Goal: Task Accomplishment & Management: Manage account settings

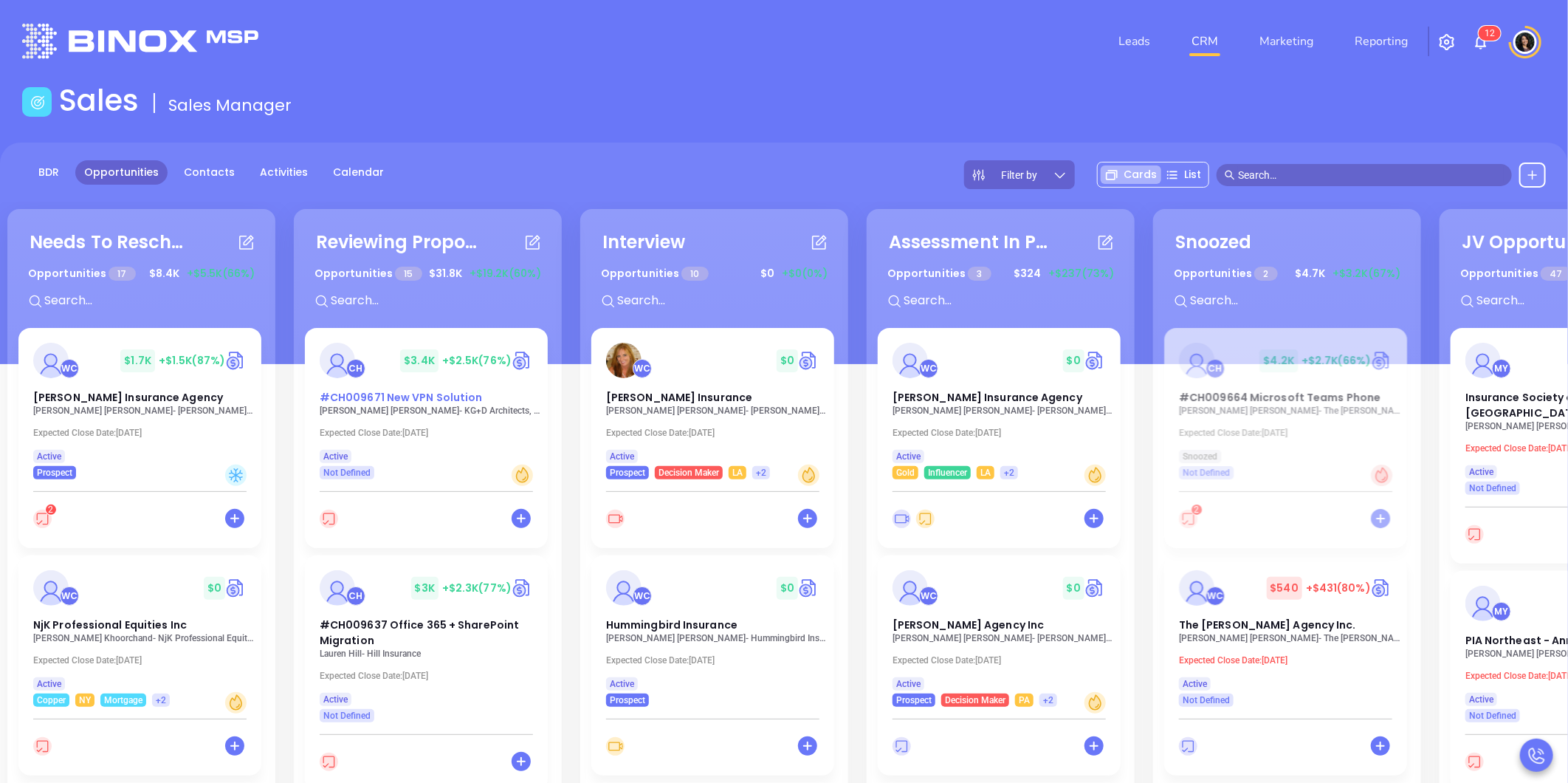
click at [416, 404] on span "#CH009671 New VPN Solution" at bounding box center [401, 398] width 163 height 15
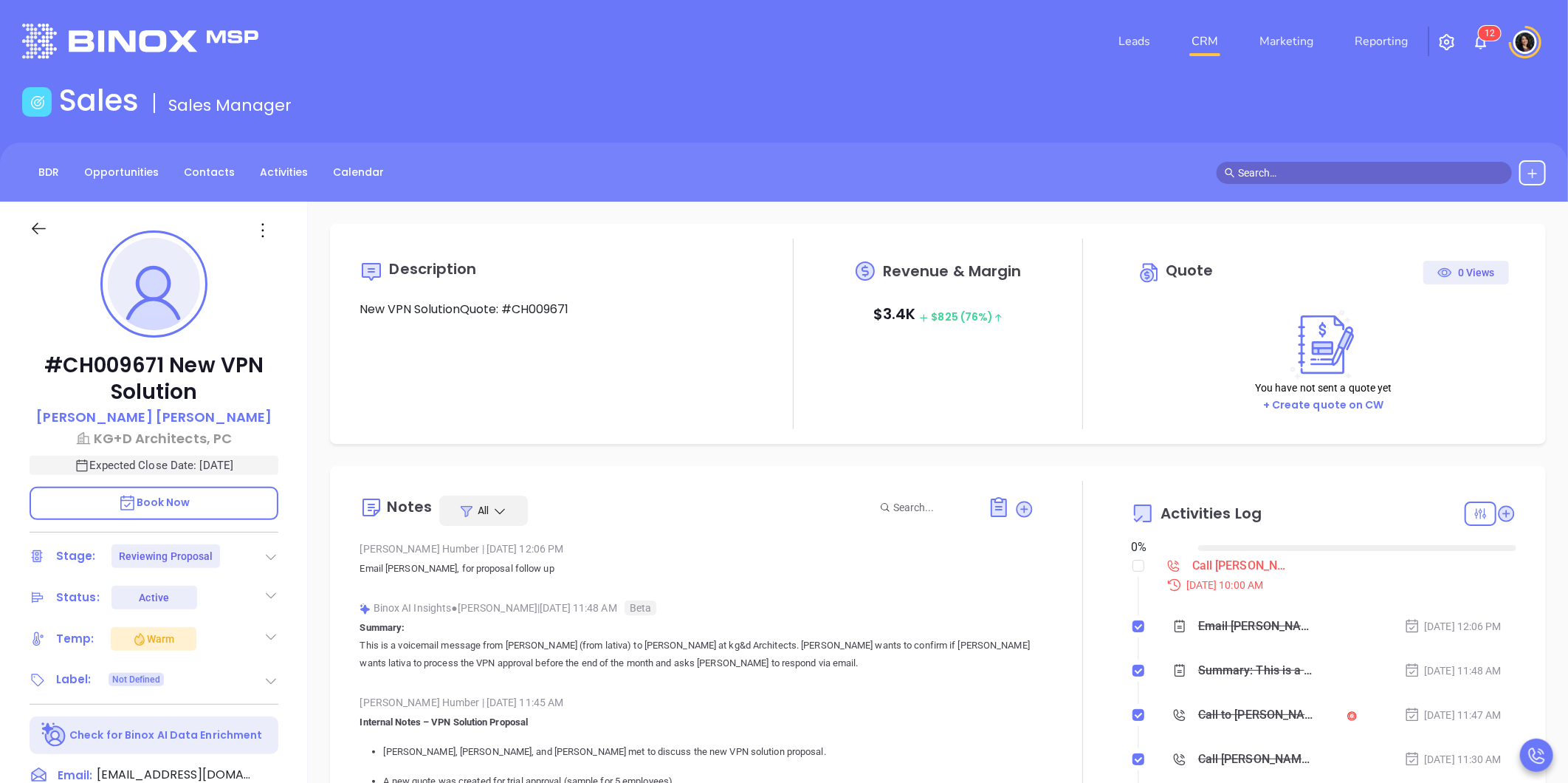
type input "[DATE]"
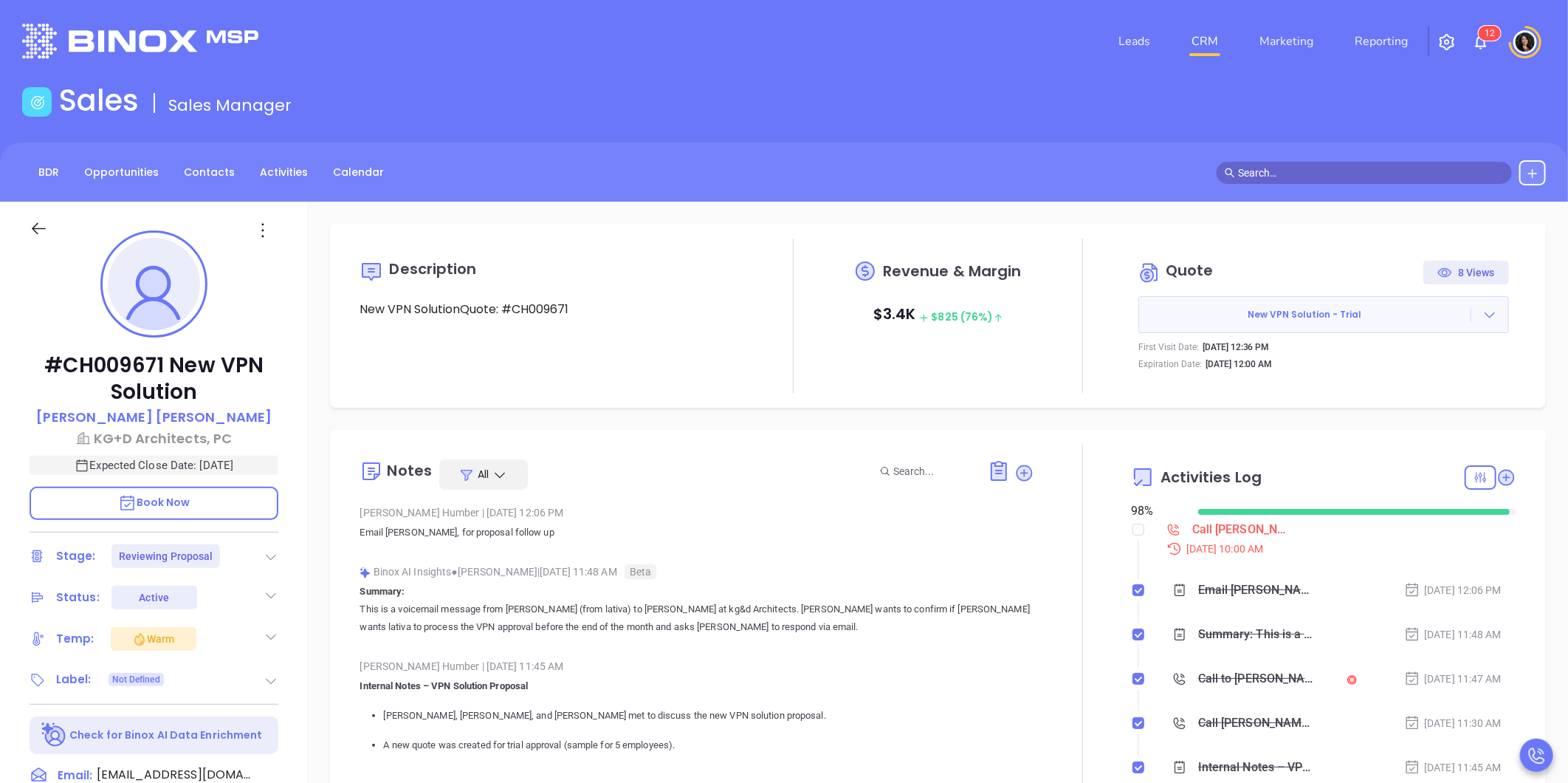
type input "[PERSON_NAME]"
click at [666, 189] on div "BDR Opportunities Contacts Activities Calendar" at bounding box center [784, 172] width 1568 height 59
click at [1133, 529] on input "checkbox" at bounding box center [1139, 529] width 12 height 12
checkbox input "true"
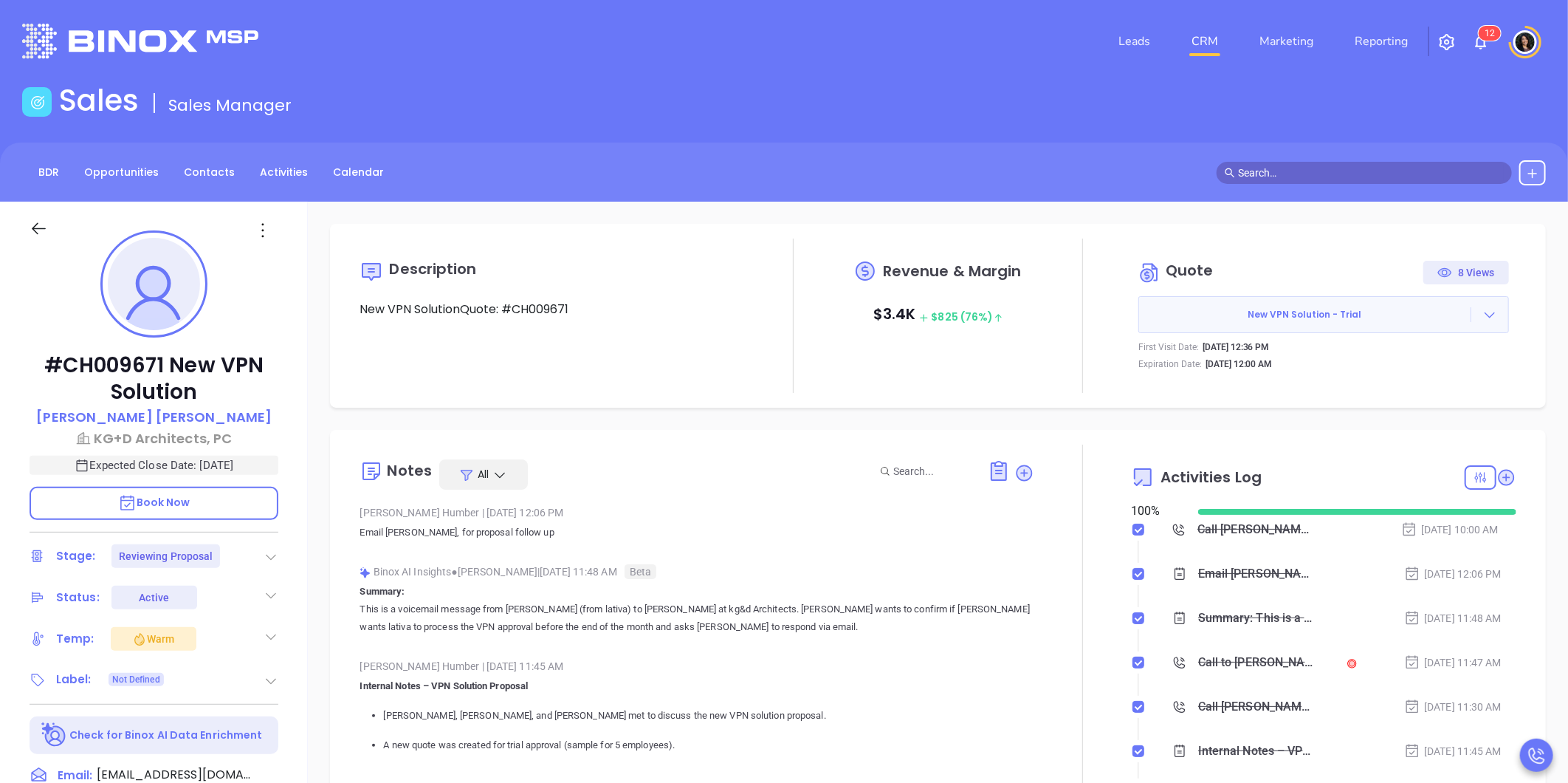
click at [270, 561] on icon at bounding box center [271, 557] width 15 height 15
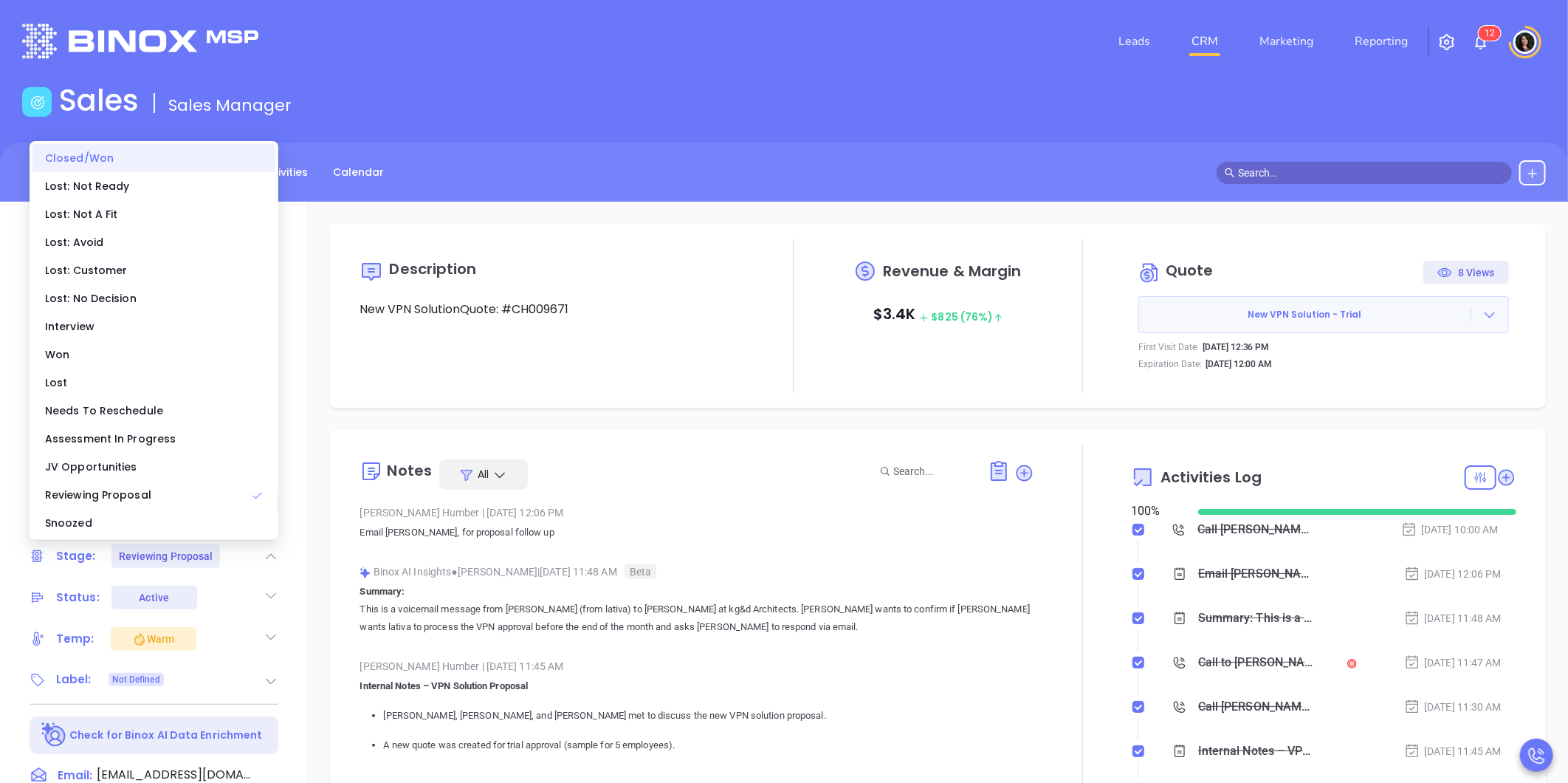
click at [175, 165] on div "Closed/Won" at bounding box center [154, 158] width 243 height 28
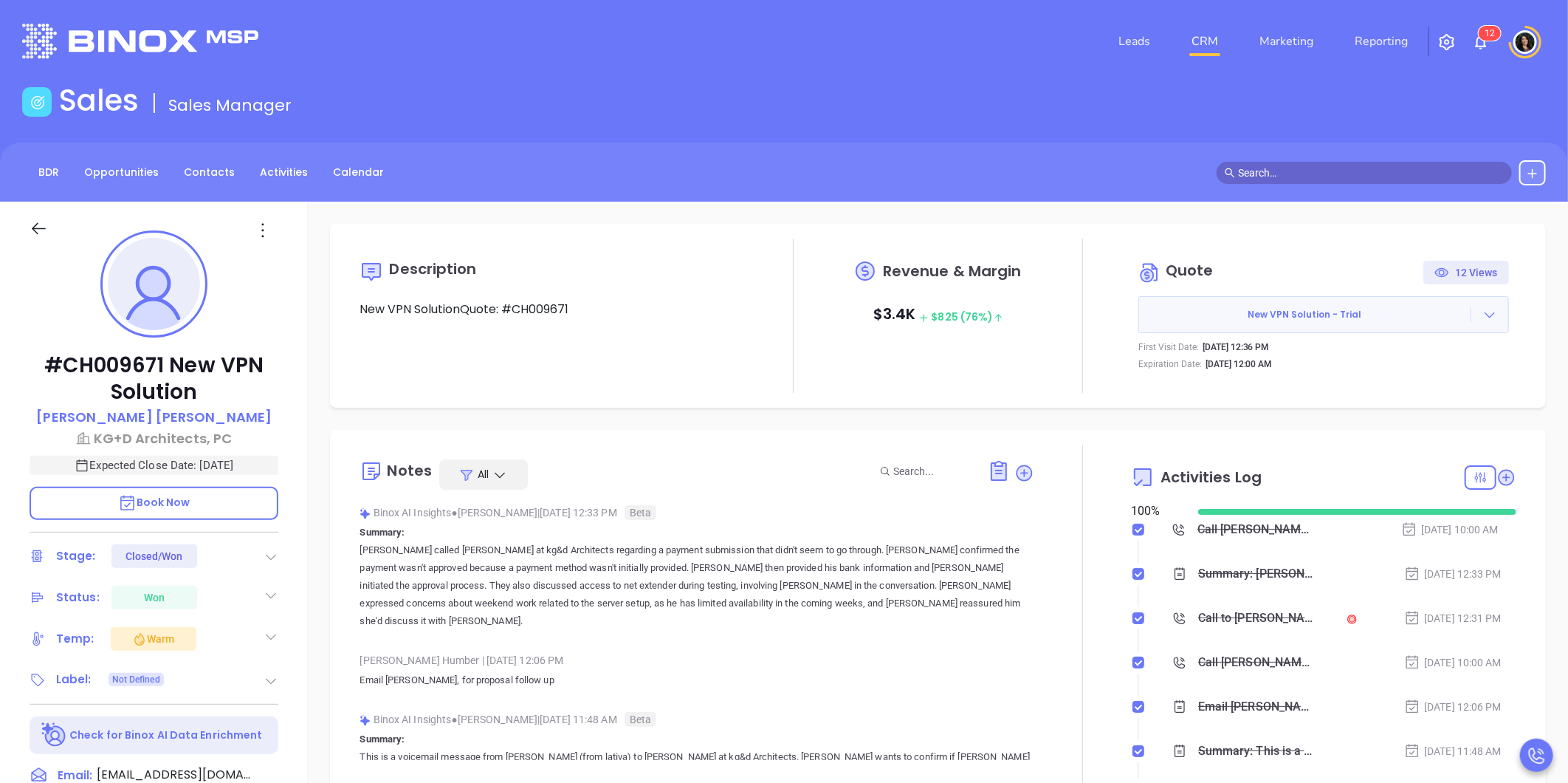
click at [928, 420] on div "Description New VPN SolutionQuote: #CH009671 Revenue & Margin $ 3.4K $ 825 (76%…" at bounding box center [938, 719] width 1261 height 1034
click at [1204, 41] on link "CRM" at bounding box center [1205, 41] width 38 height 30
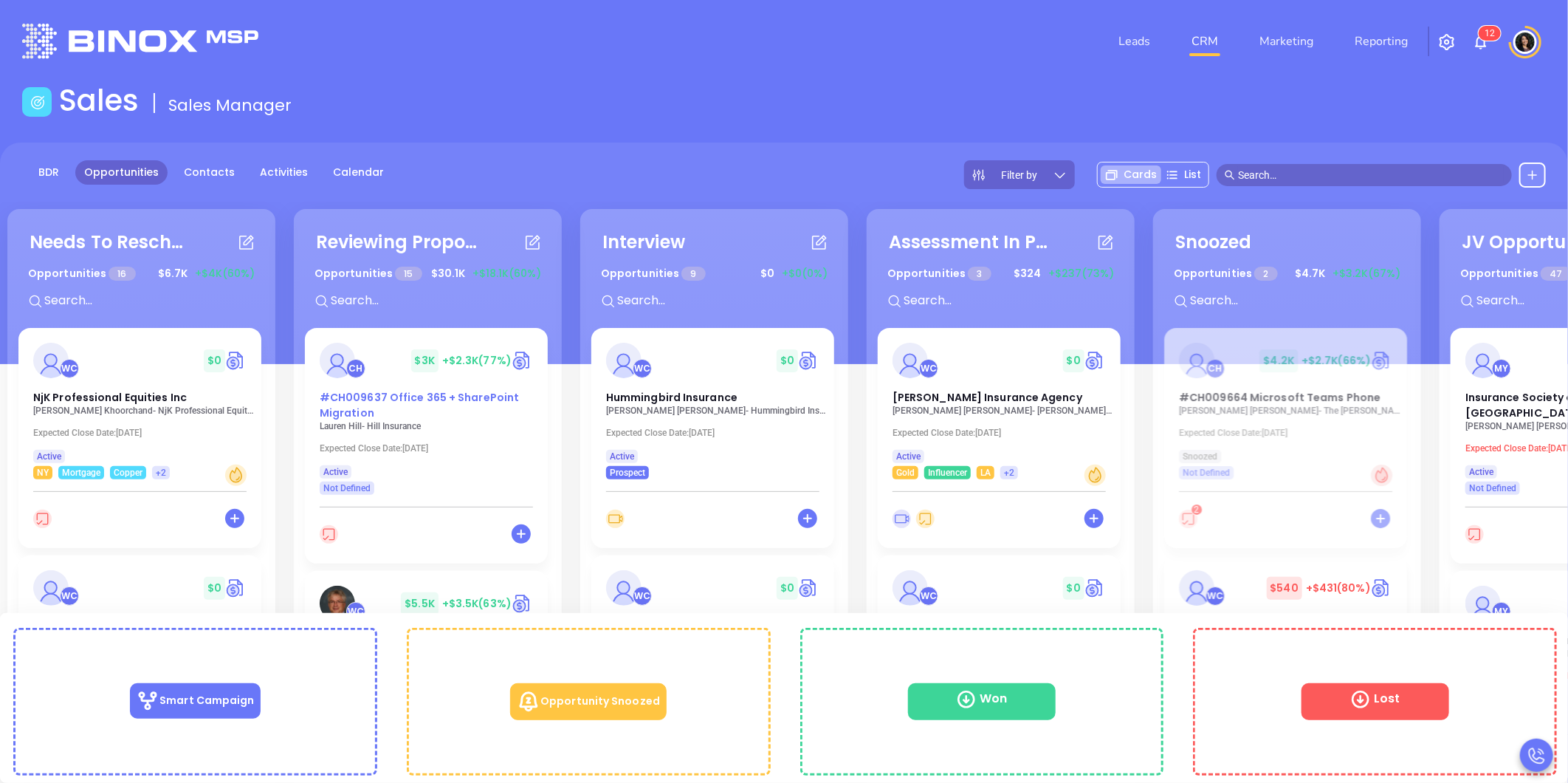
click at [378, 407] on div "#CH009637 Office 365 + SharePoint Migration" at bounding box center [426, 406] width 231 height 31
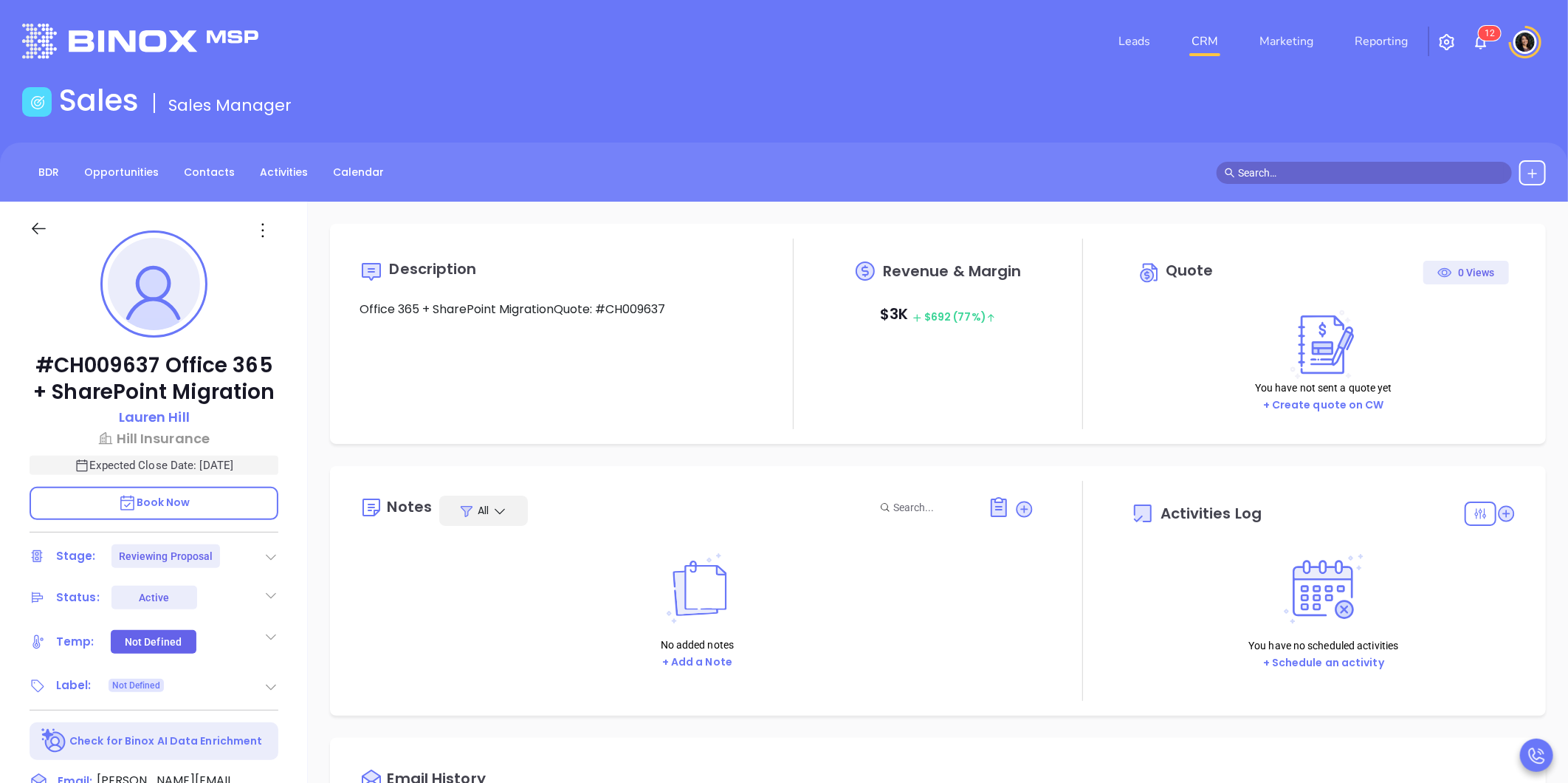
type input "[DATE]"
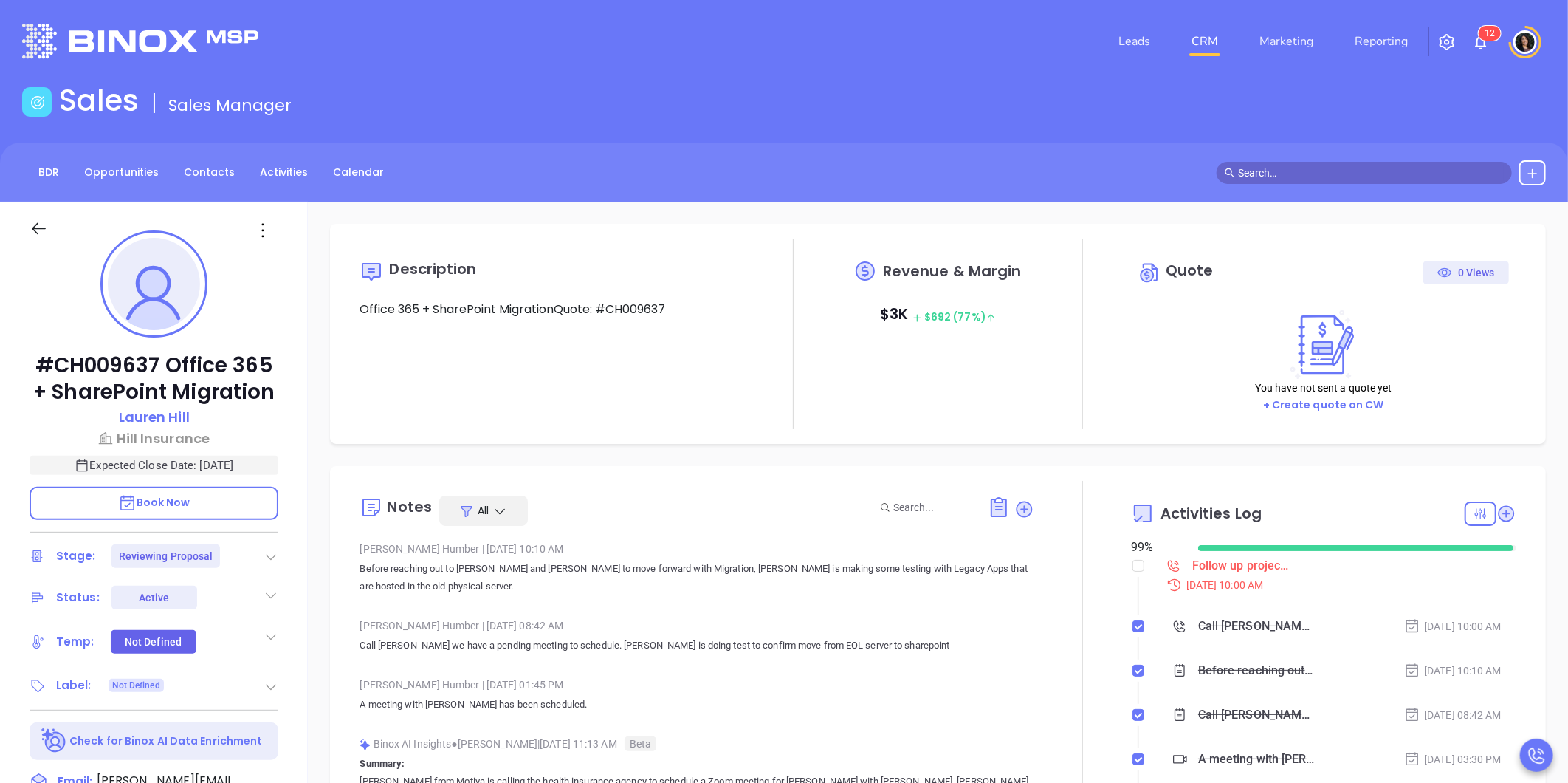
scroll to position [171, 0]
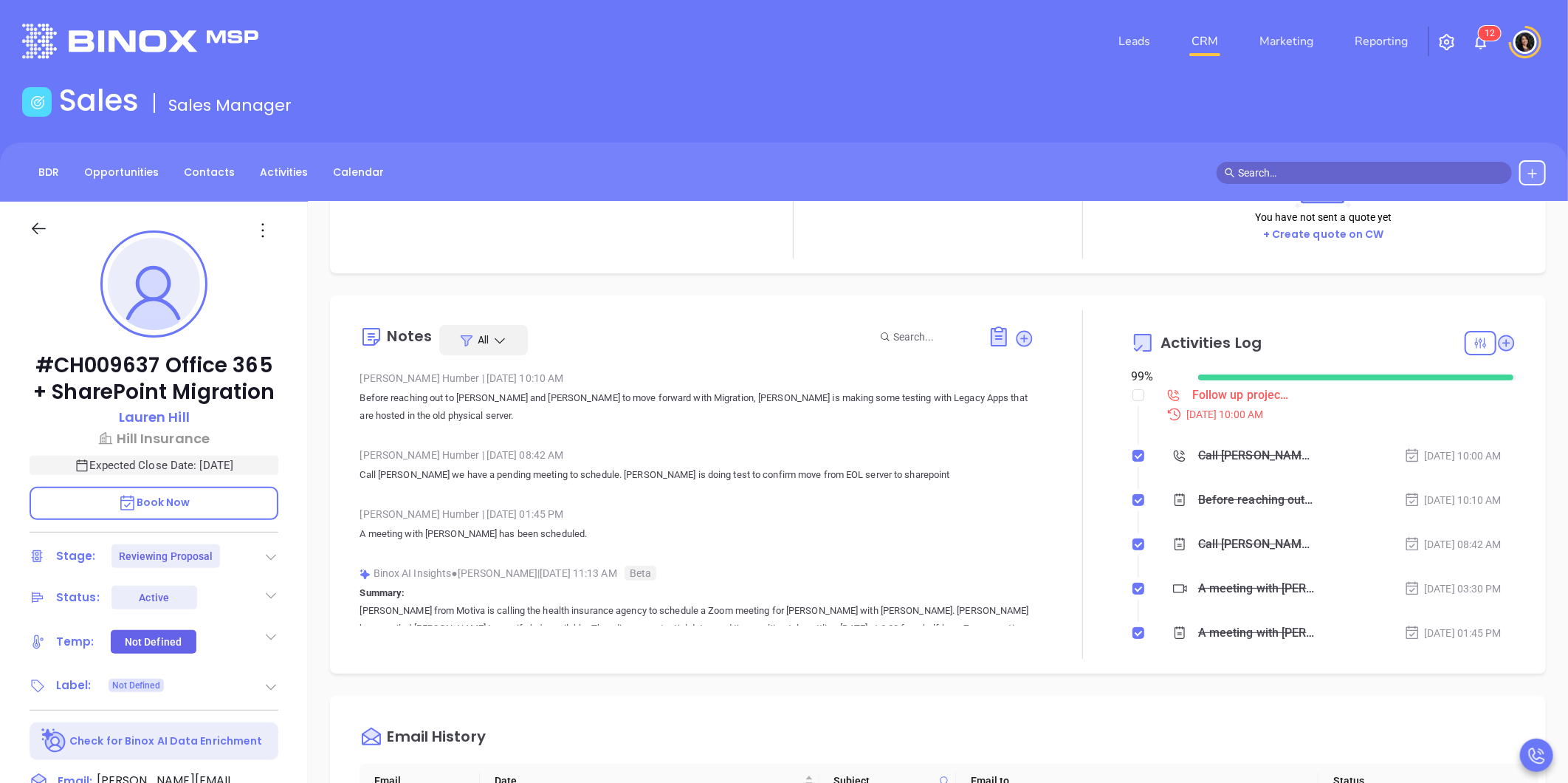
click at [1217, 403] on div "Follow up project team - Share point test results - Lauren Hill" at bounding box center [1242, 396] width 100 height 22
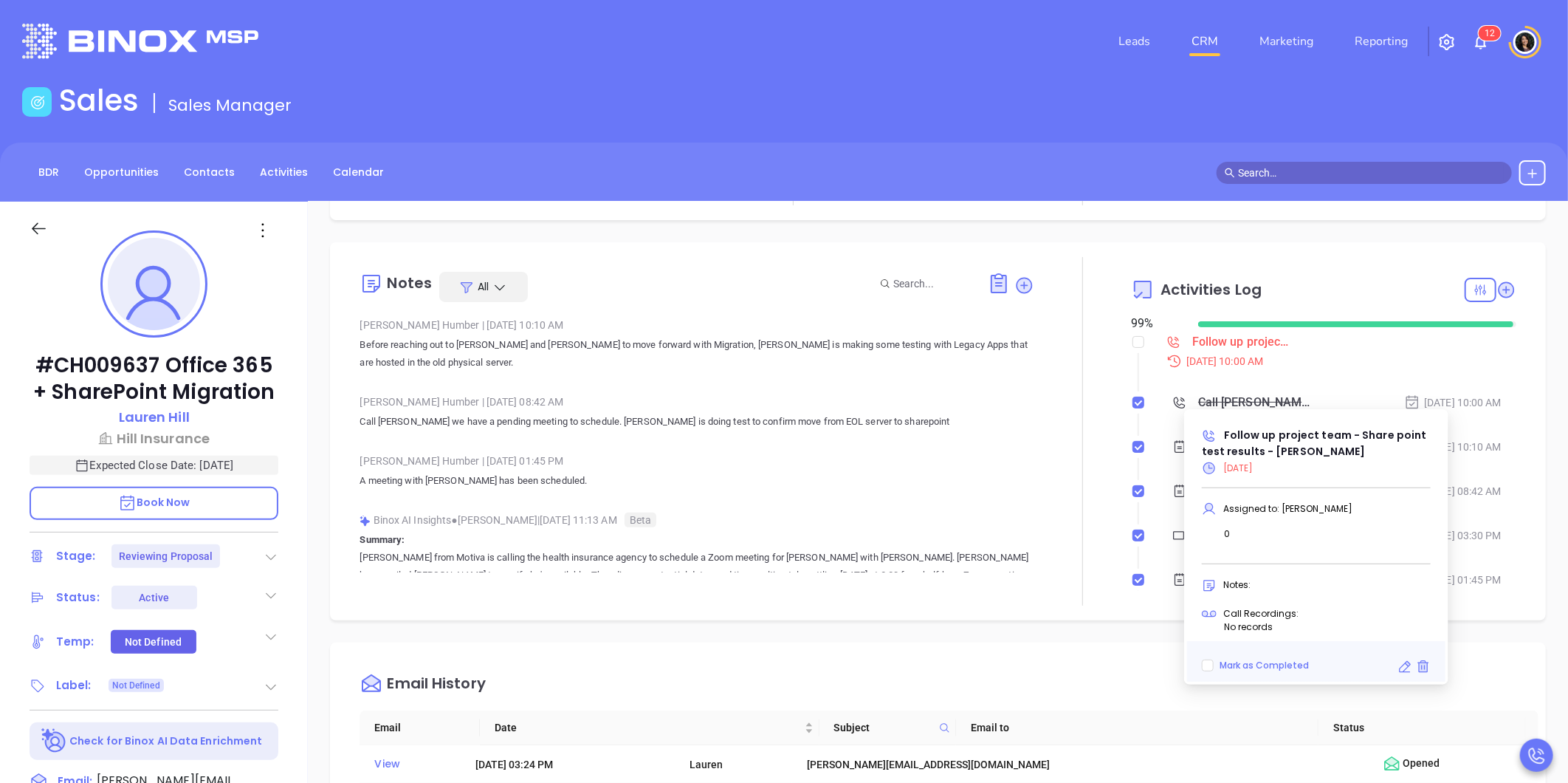
type input "[PERSON_NAME]"
click at [1399, 662] on icon at bounding box center [1405, 667] width 15 height 15
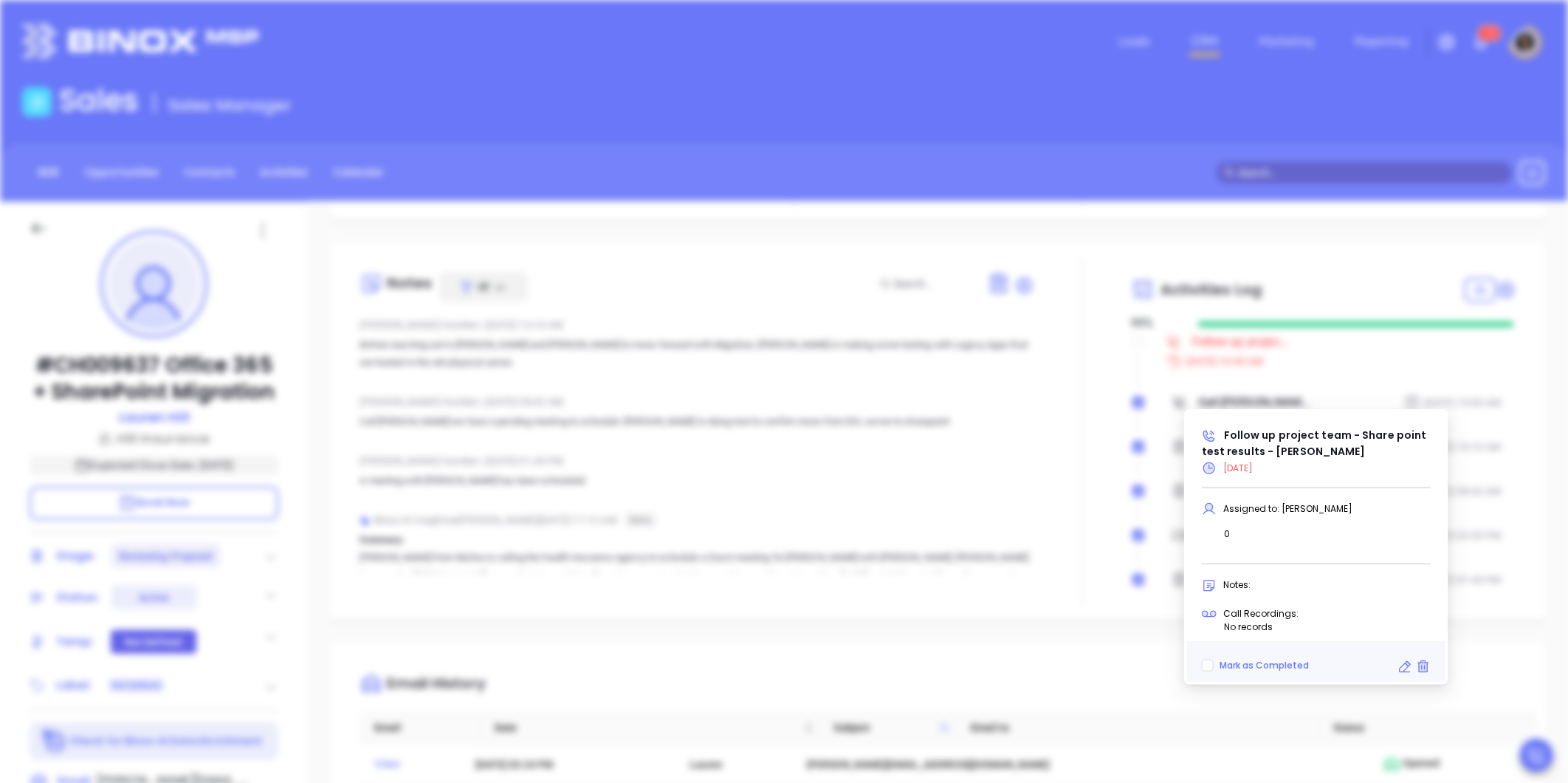
type input "10/01/2025"
type input "Follow up project team - Share point test results - Lauren Hill"
type input "Call"
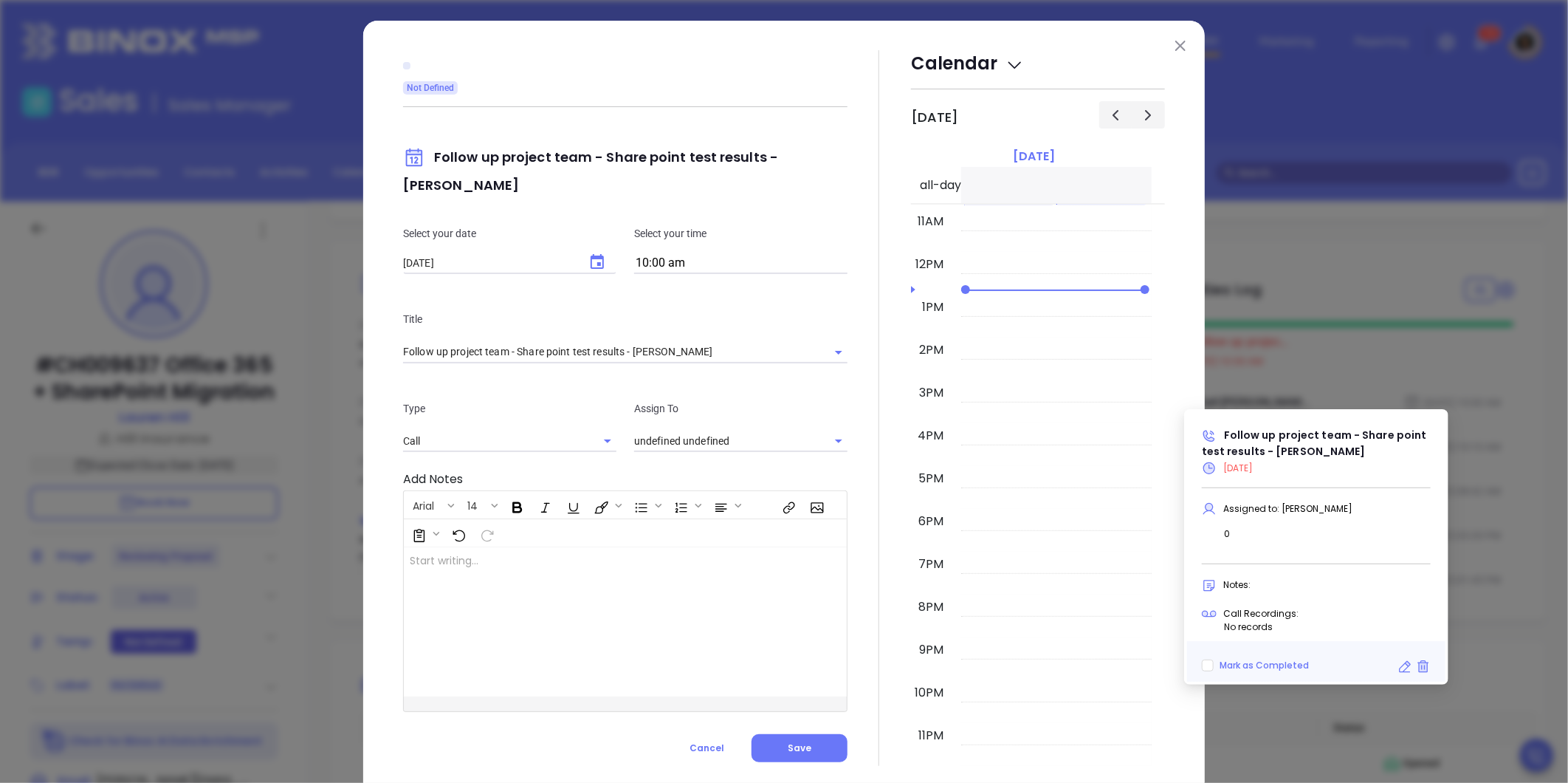
type input "[PERSON_NAME]"
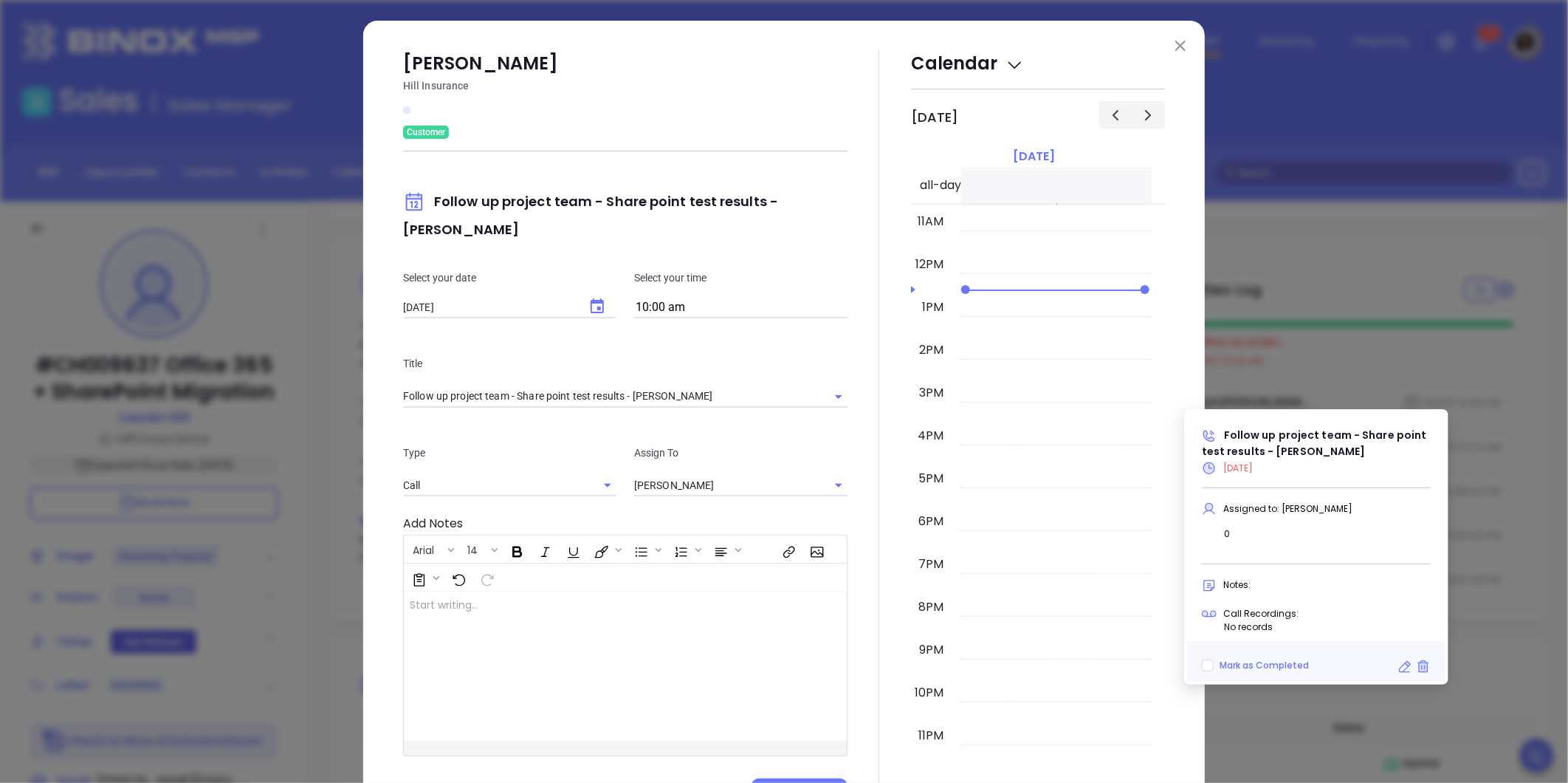
click at [579, 289] on button "Choose date, selected date is Oct 1, 2025" at bounding box center [597, 307] width 35 height 35
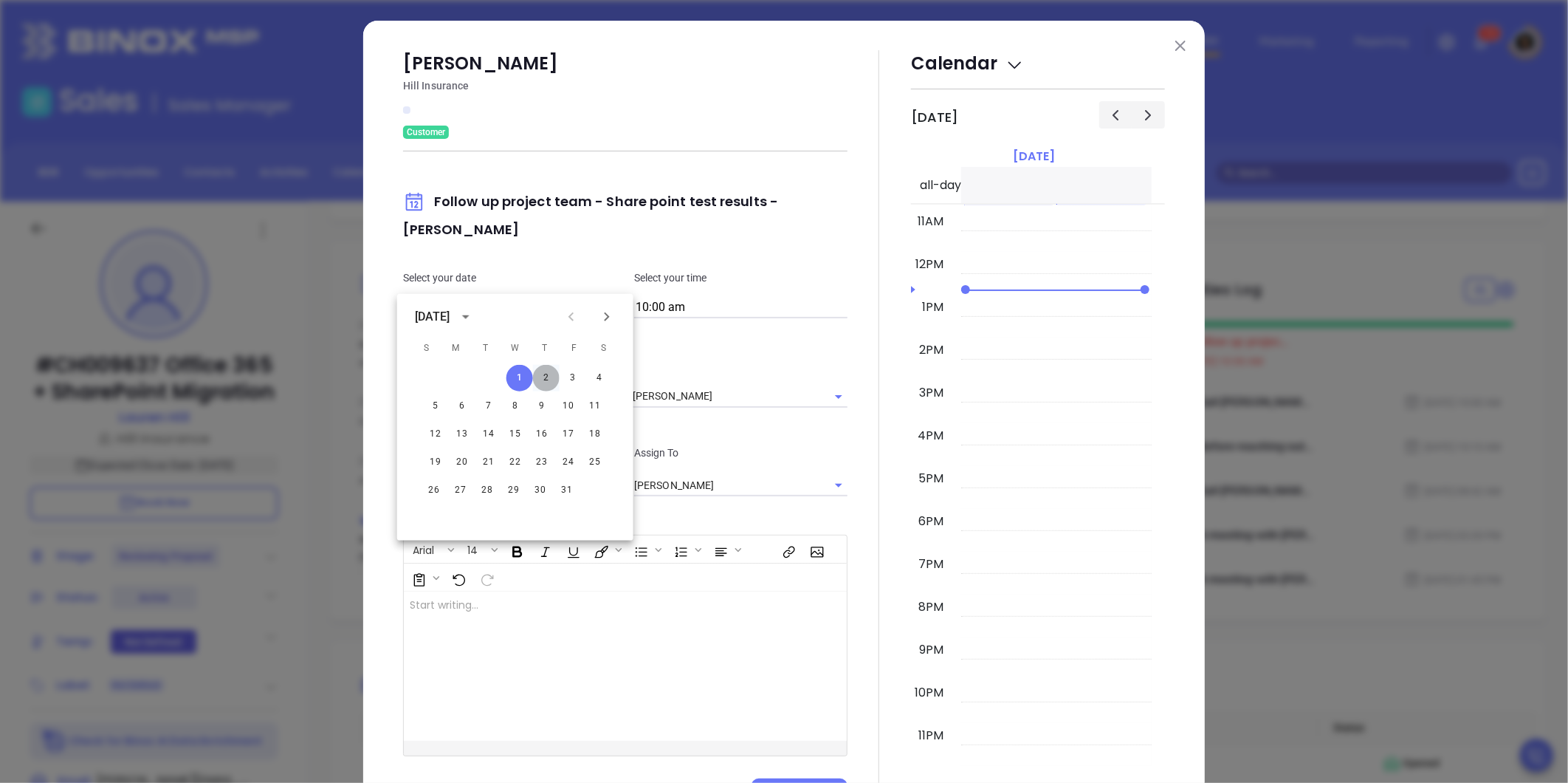
click at [542, 376] on button "2" at bounding box center [546, 379] width 27 height 27
type input "[DATE]"
click at [862, 594] on div at bounding box center [879, 428] width 64 height 756
click at [772, 779] on button "Save" at bounding box center [800, 793] width 96 height 28
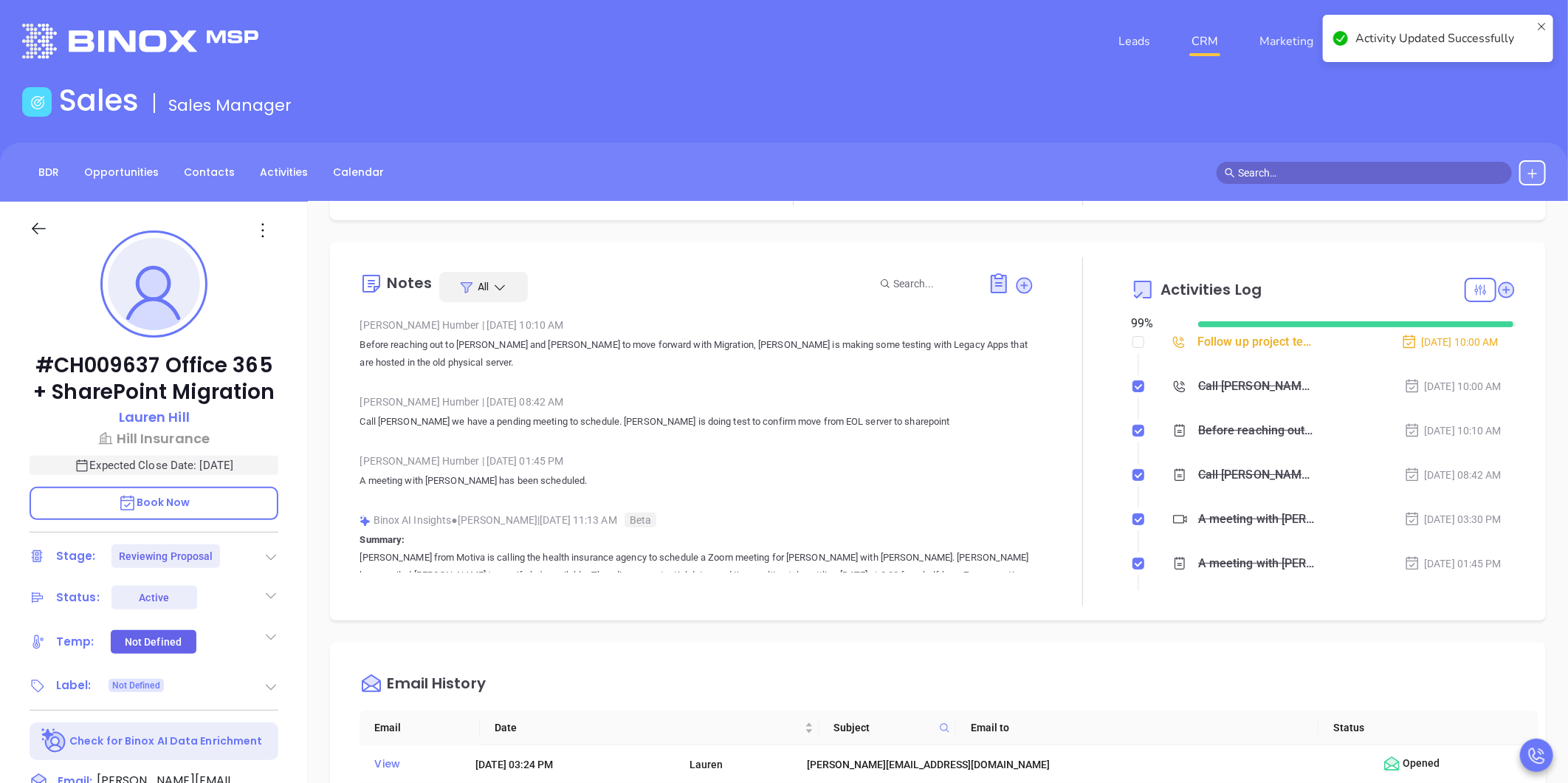
scroll to position [0, 0]
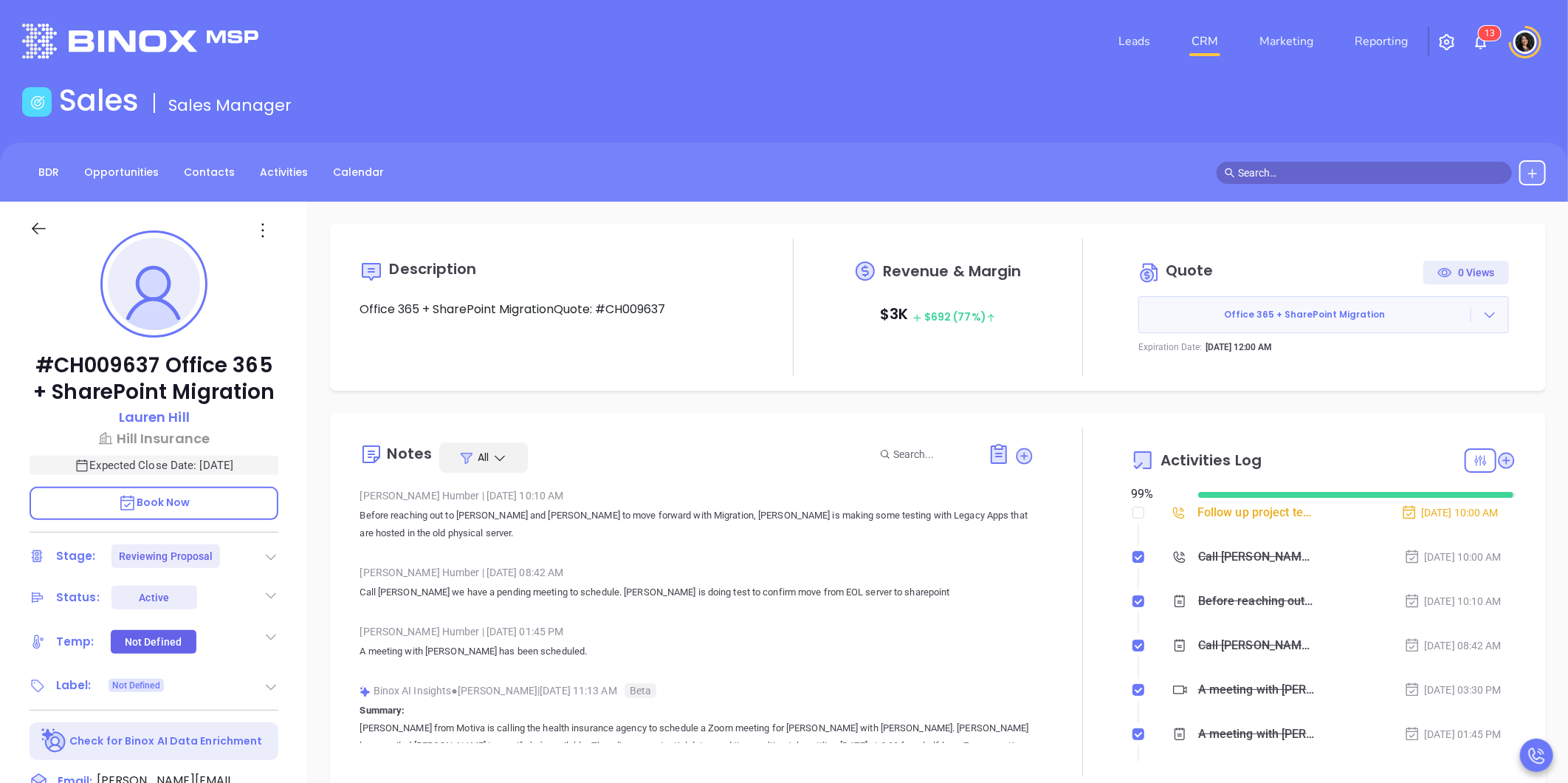
click at [1201, 53] on link "CRM" at bounding box center [1205, 41] width 38 height 30
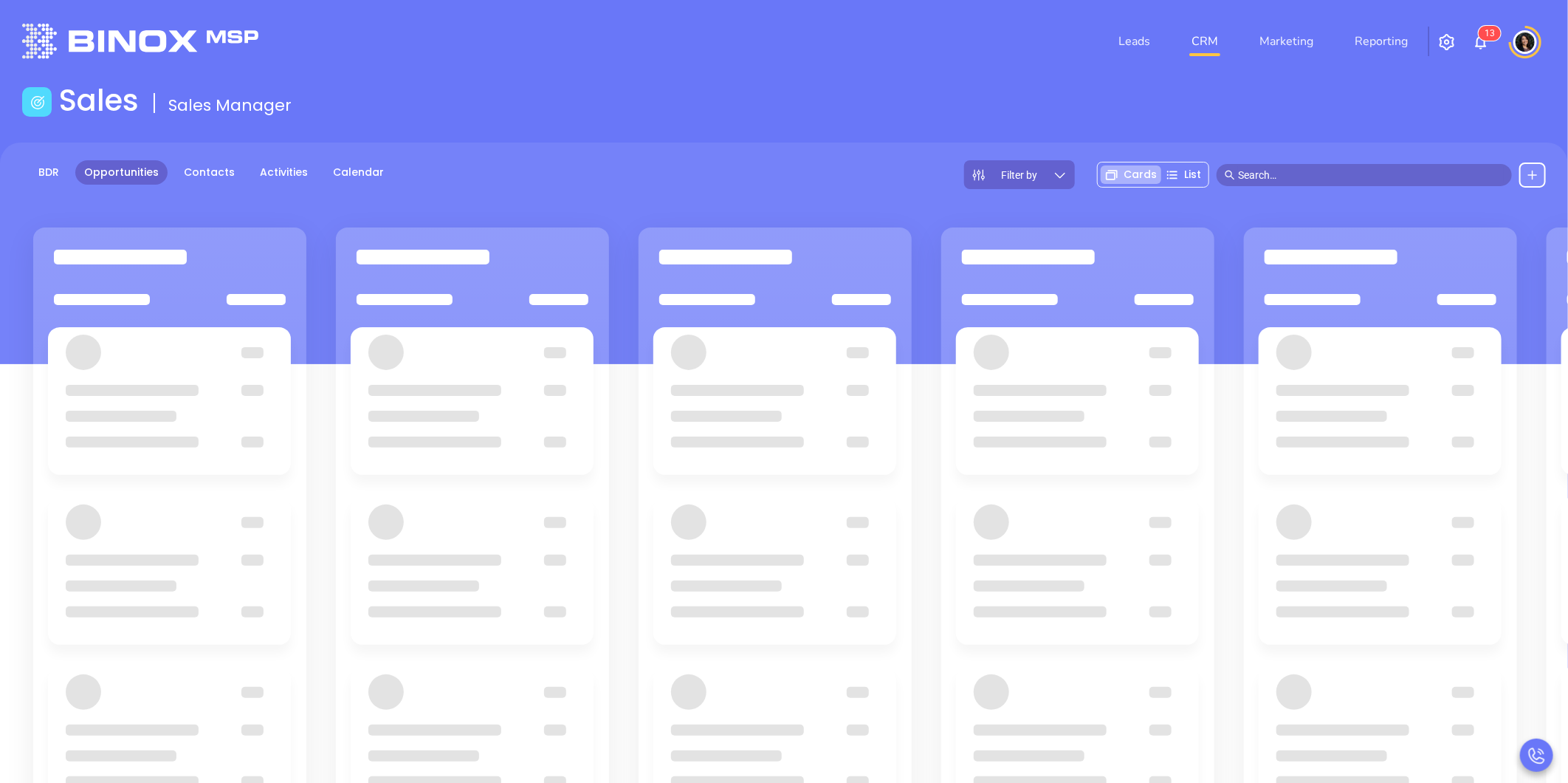
click at [669, 619] on div at bounding box center [732, 615] width 140 height 18
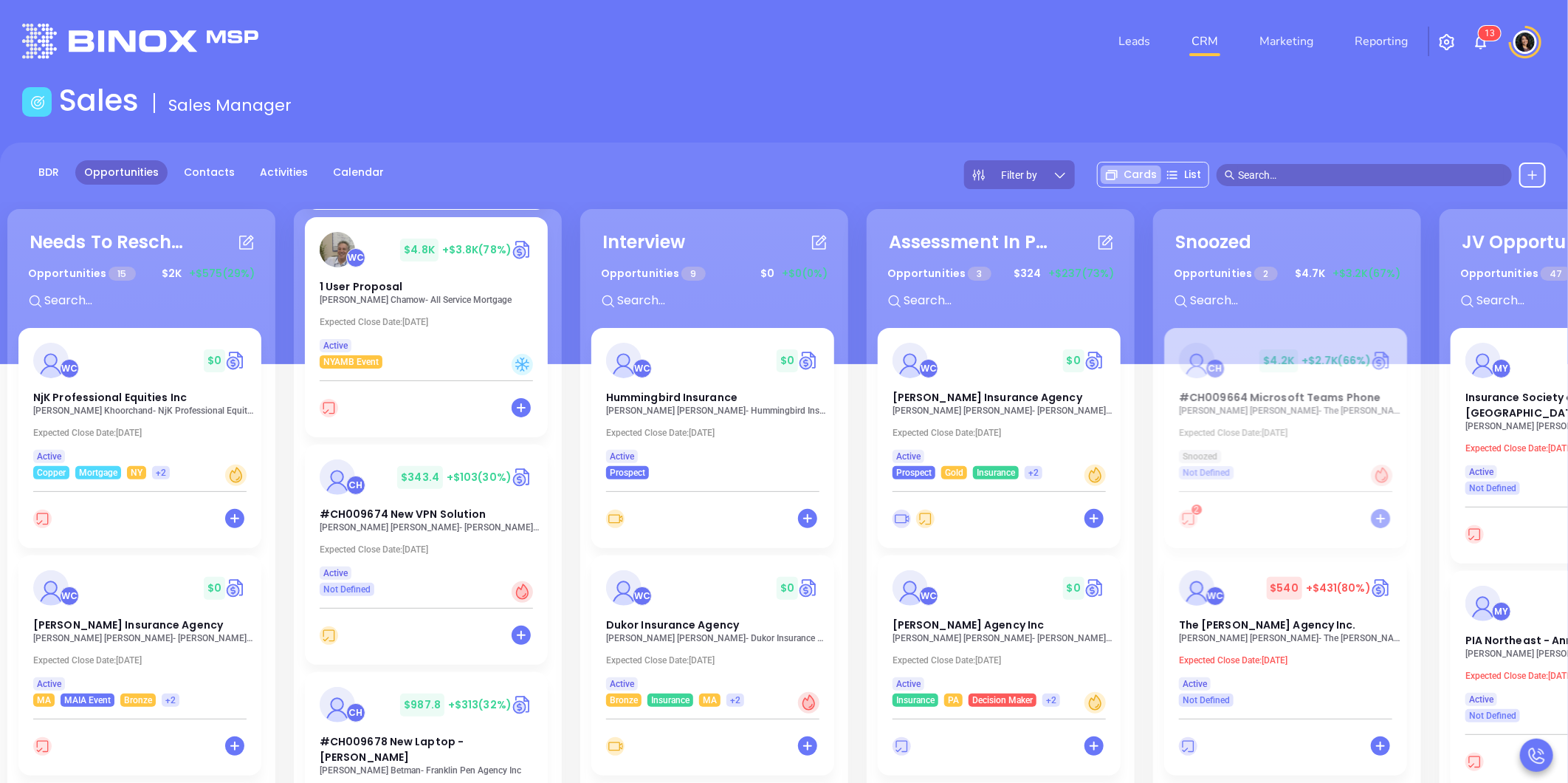
scroll to position [336, 0]
